Goal: Find specific page/section: Find specific page/section

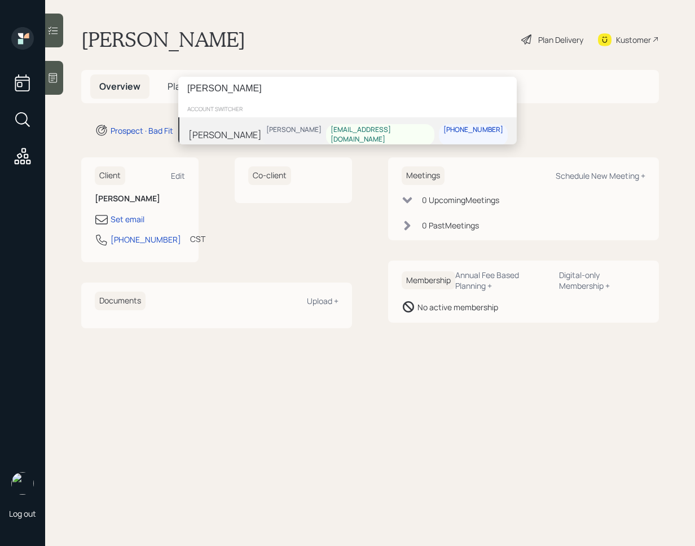
type input "[PERSON_NAME]"
click at [313, 136] on div "[PERSON_NAME] [PERSON_NAME] [EMAIL_ADDRESS][DOMAIN_NAME] [PHONE_NUMBER]" at bounding box center [347, 134] width 339 height 35
